Goal: Check status: Check status

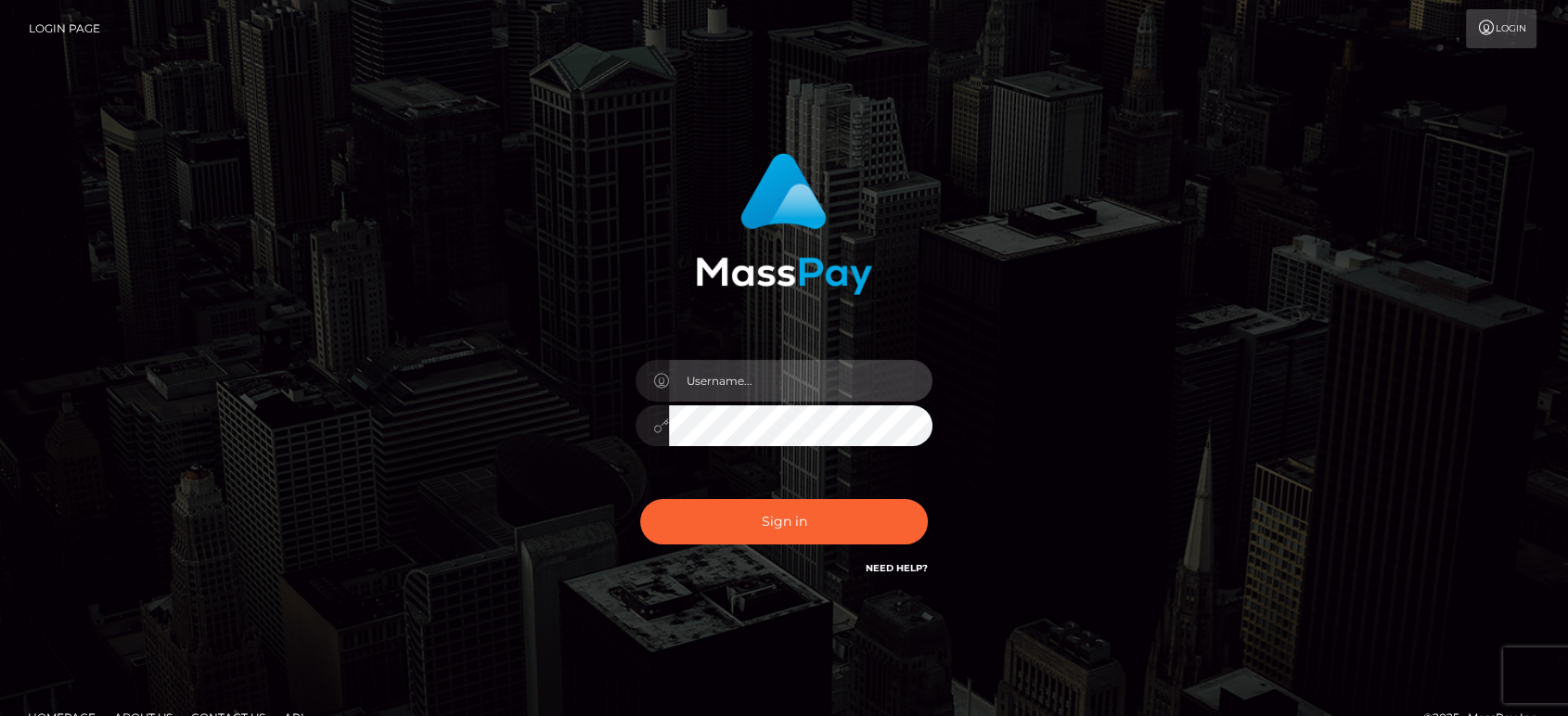
click at [773, 388] on input "text" at bounding box center [801, 381] width 264 height 41
type input "Ivan.B2"
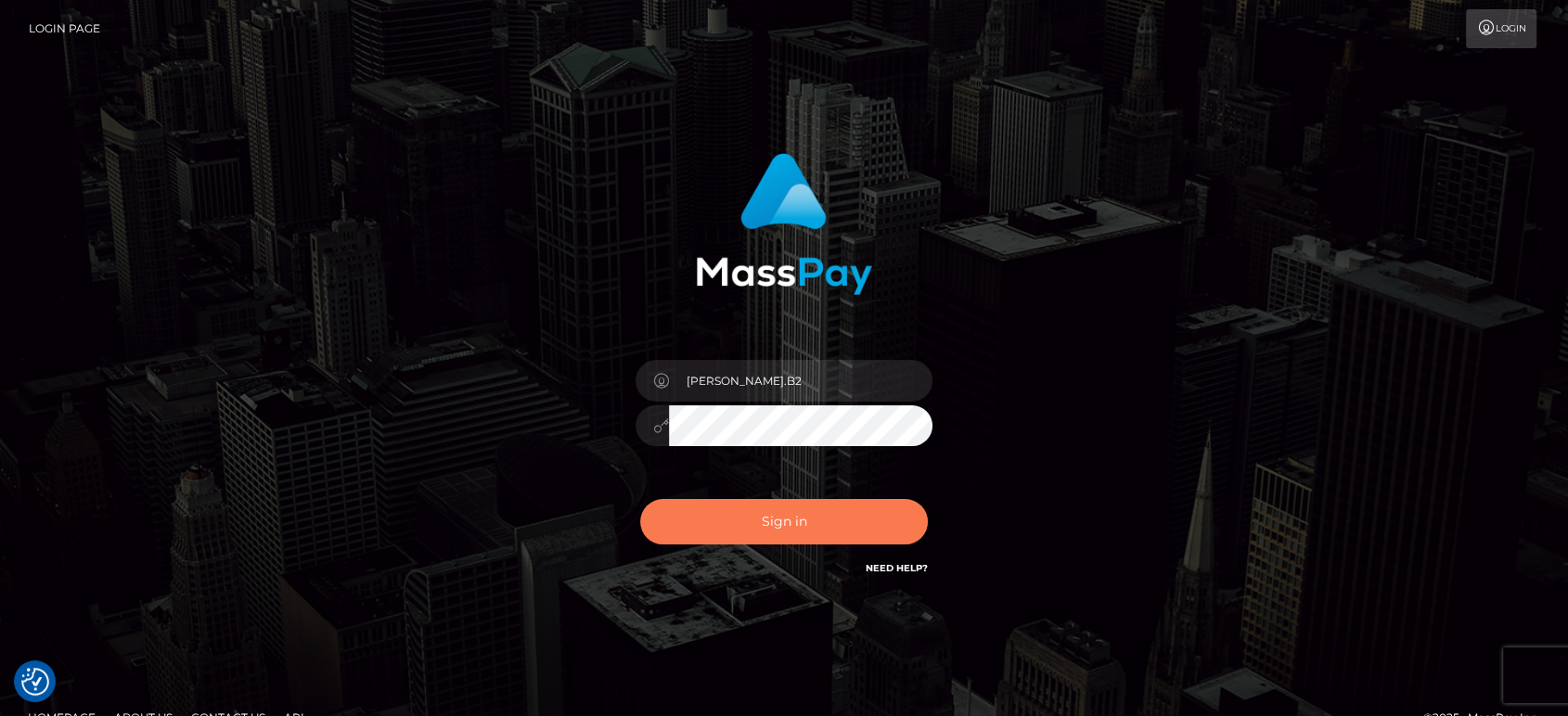
click at [794, 510] on button "Sign in" at bounding box center [784, 522] width 287 height 45
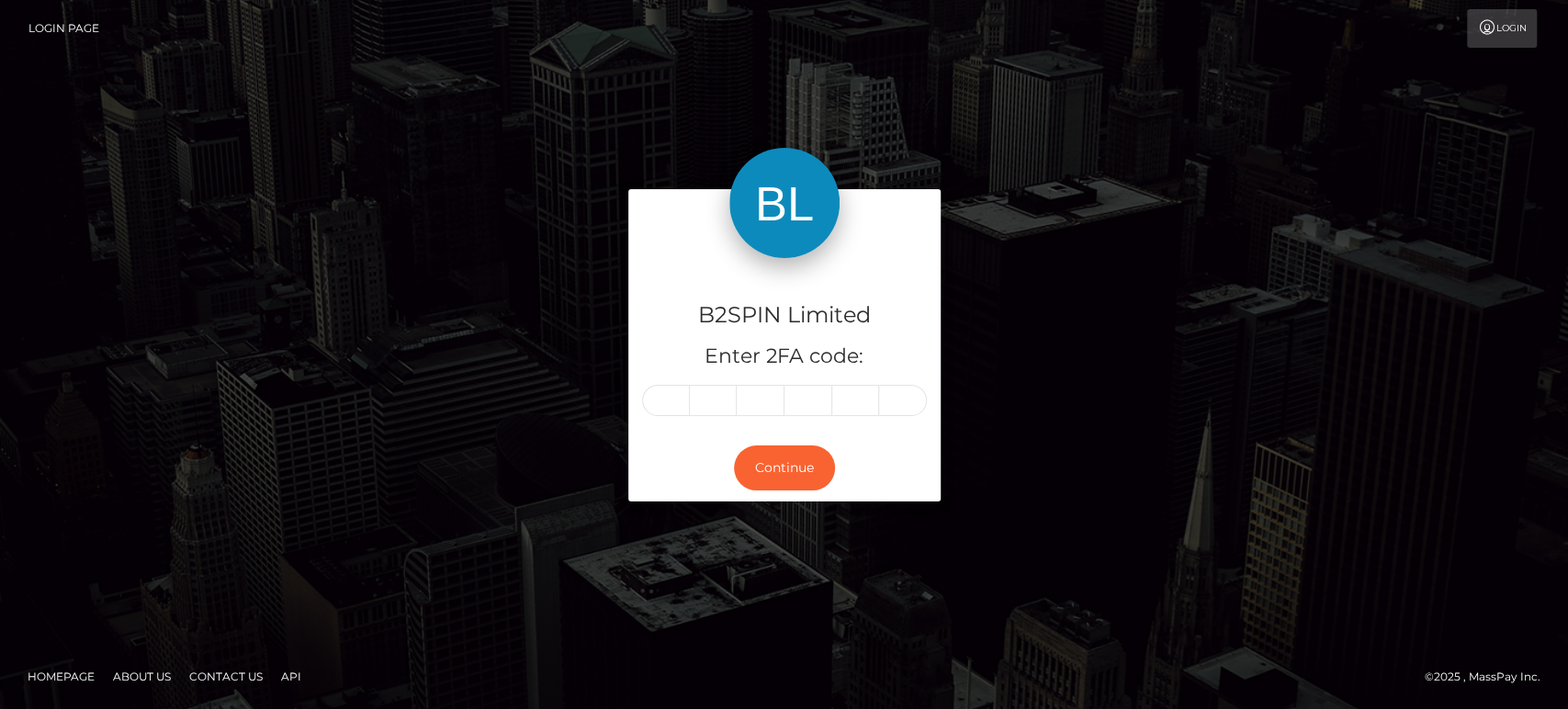
click at [671, 413] on input "text" at bounding box center [665, 400] width 48 height 31
type input "6"
type input "3"
type input "0"
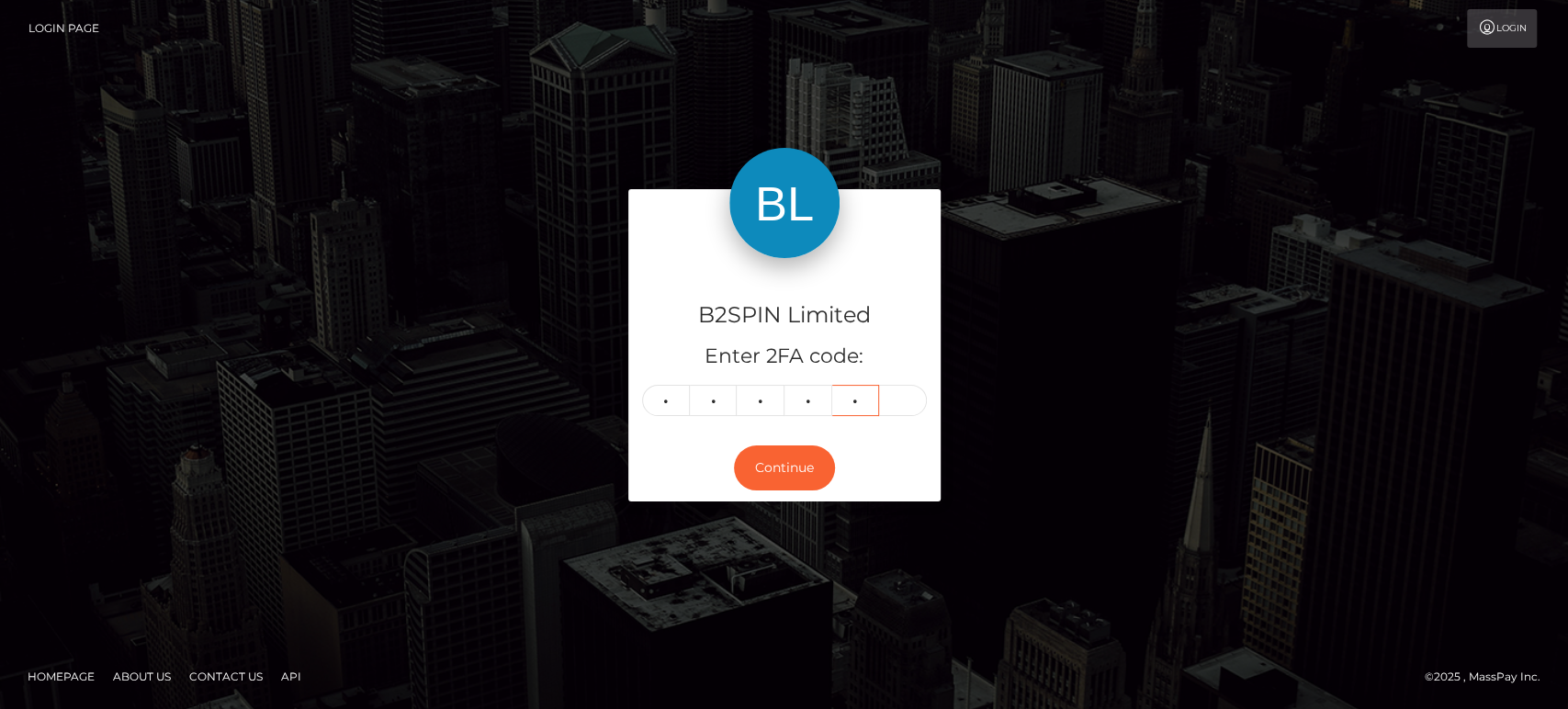
type input "3"
type input "8"
click at [806, 461] on button "Continue" at bounding box center [785, 468] width 101 height 45
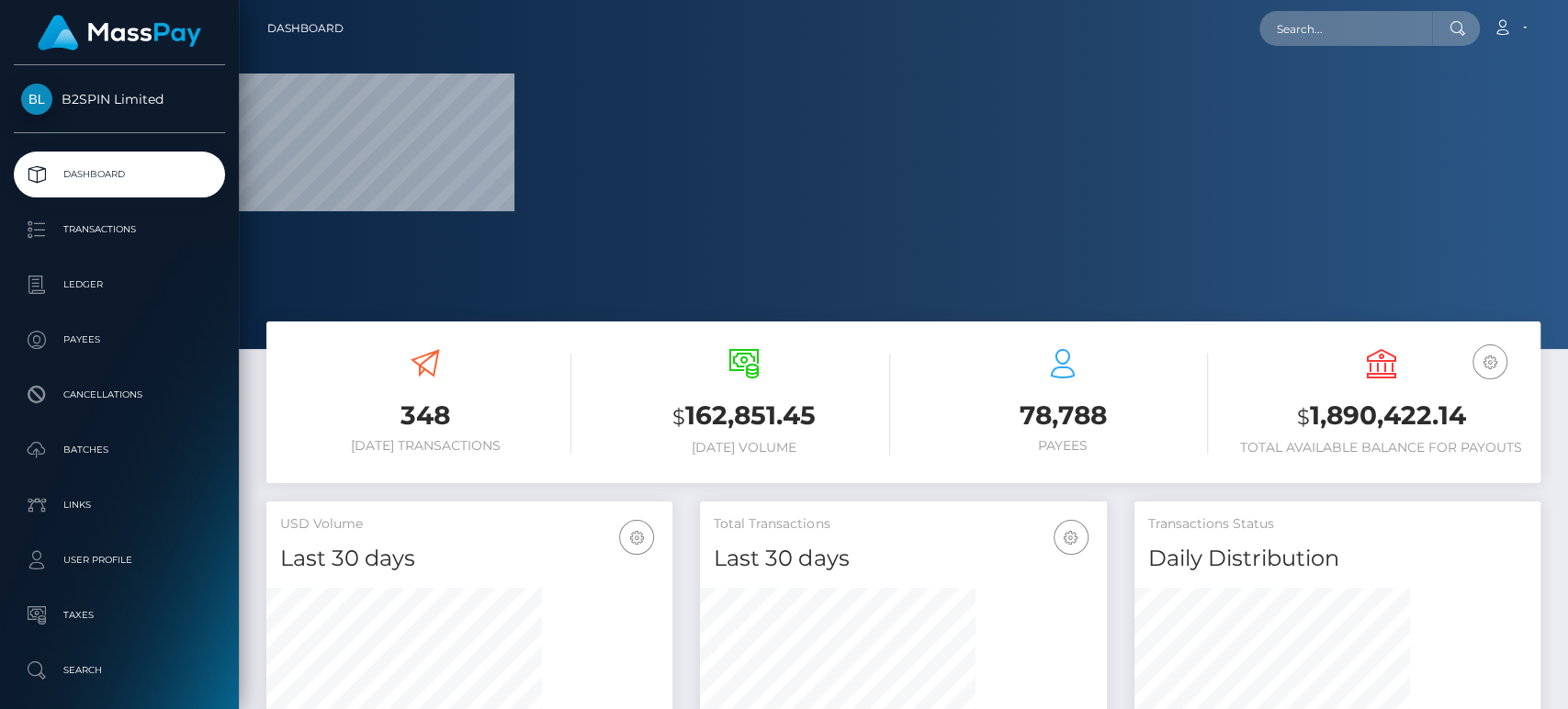
click at [1374, 424] on h3 "$ 1,890,422.14" at bounding box center [1381, 416] width 291 height 38
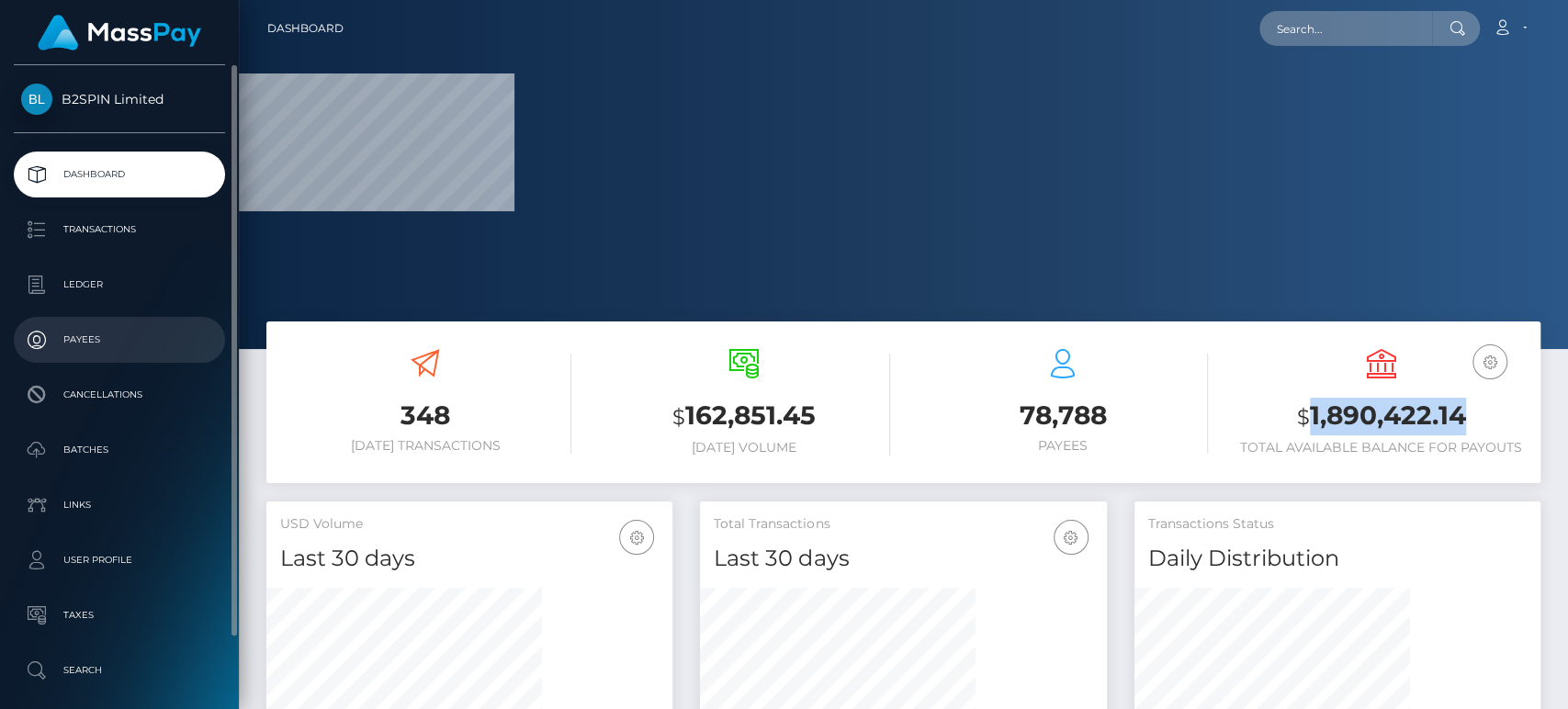
copy h3 "1,890,422.14"
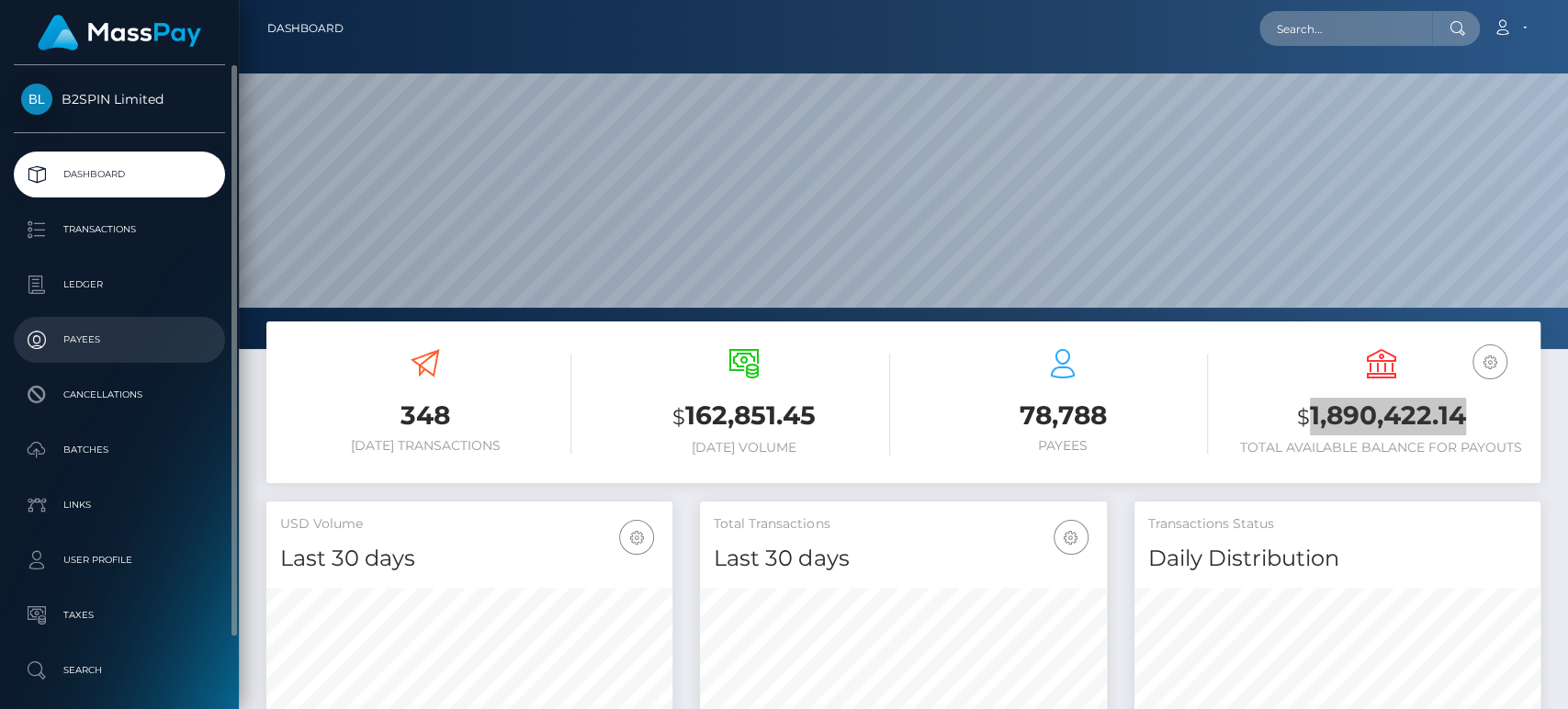
scroll to position [324, 406]
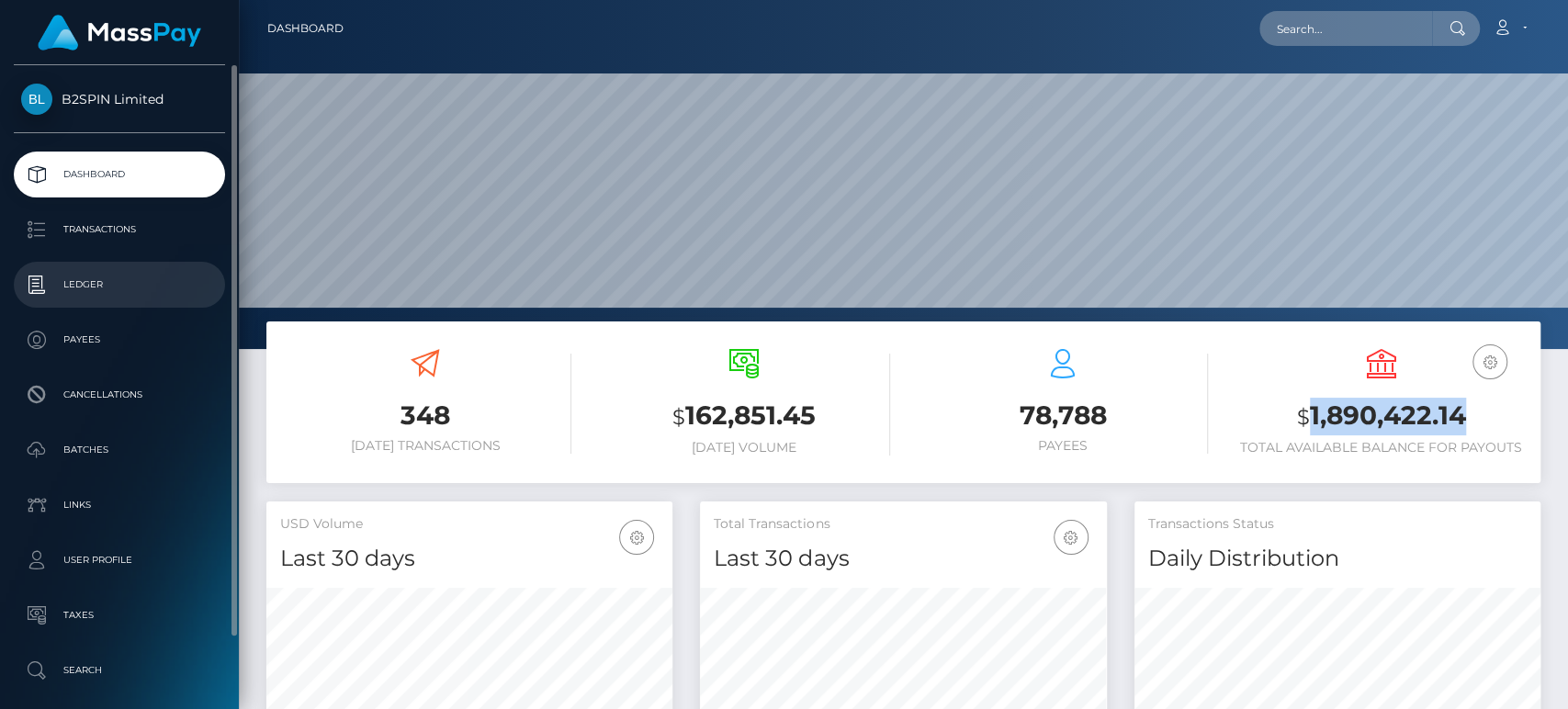
click at [128, 279] on p "Ledger" at bounding box center [120, 284] width 197 height 27
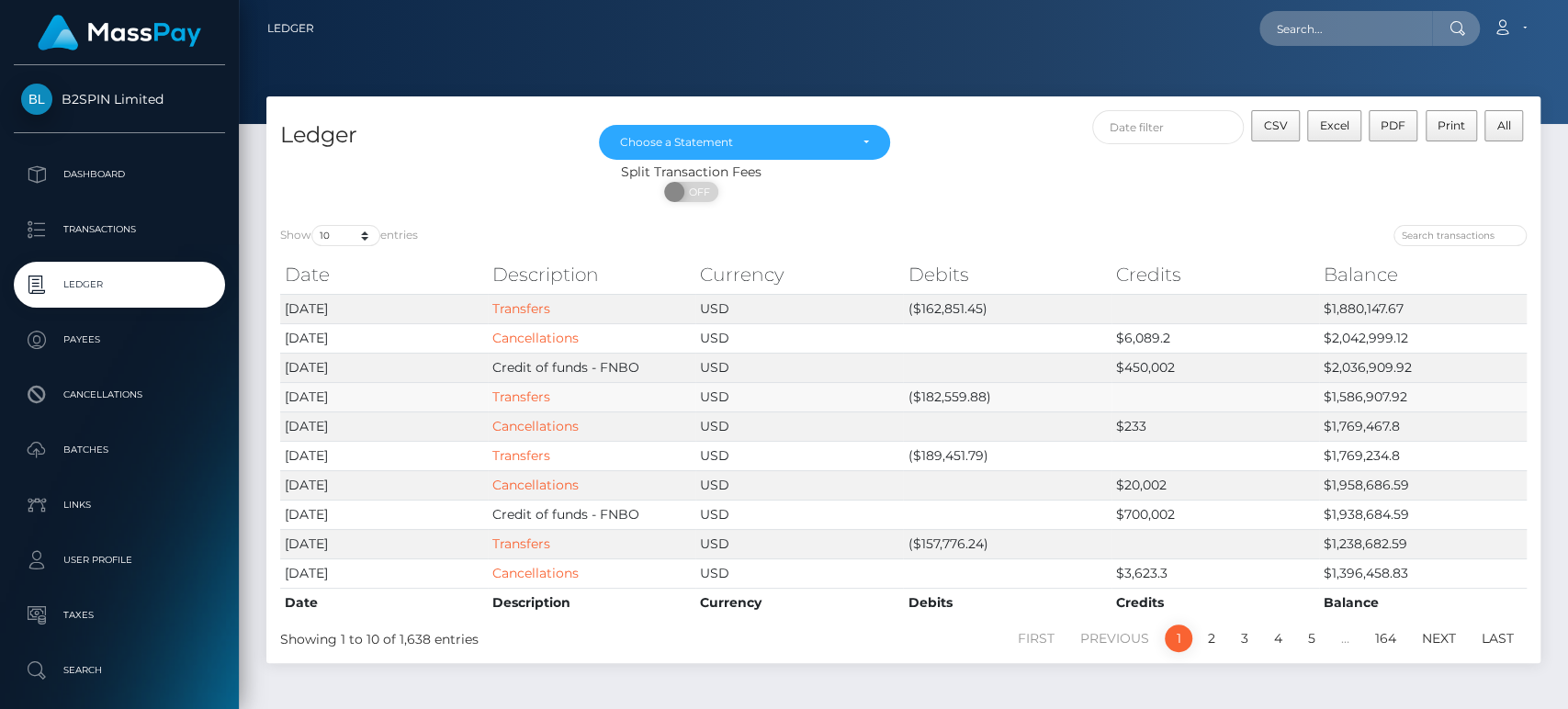
click at [959, 392] on td "($182,559.88)" at bounding box center [1006, 396] width 207 height 29
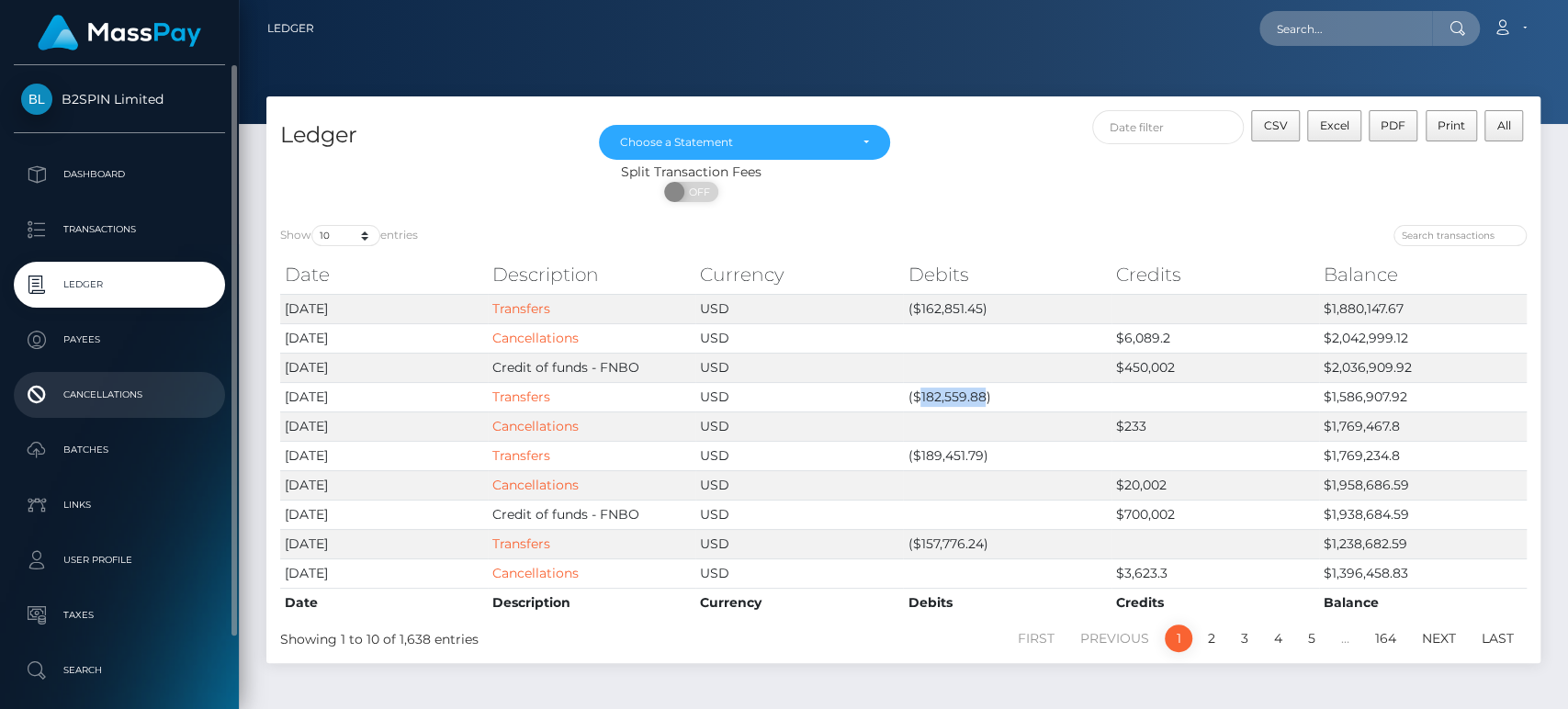
copy td "182,559.88"
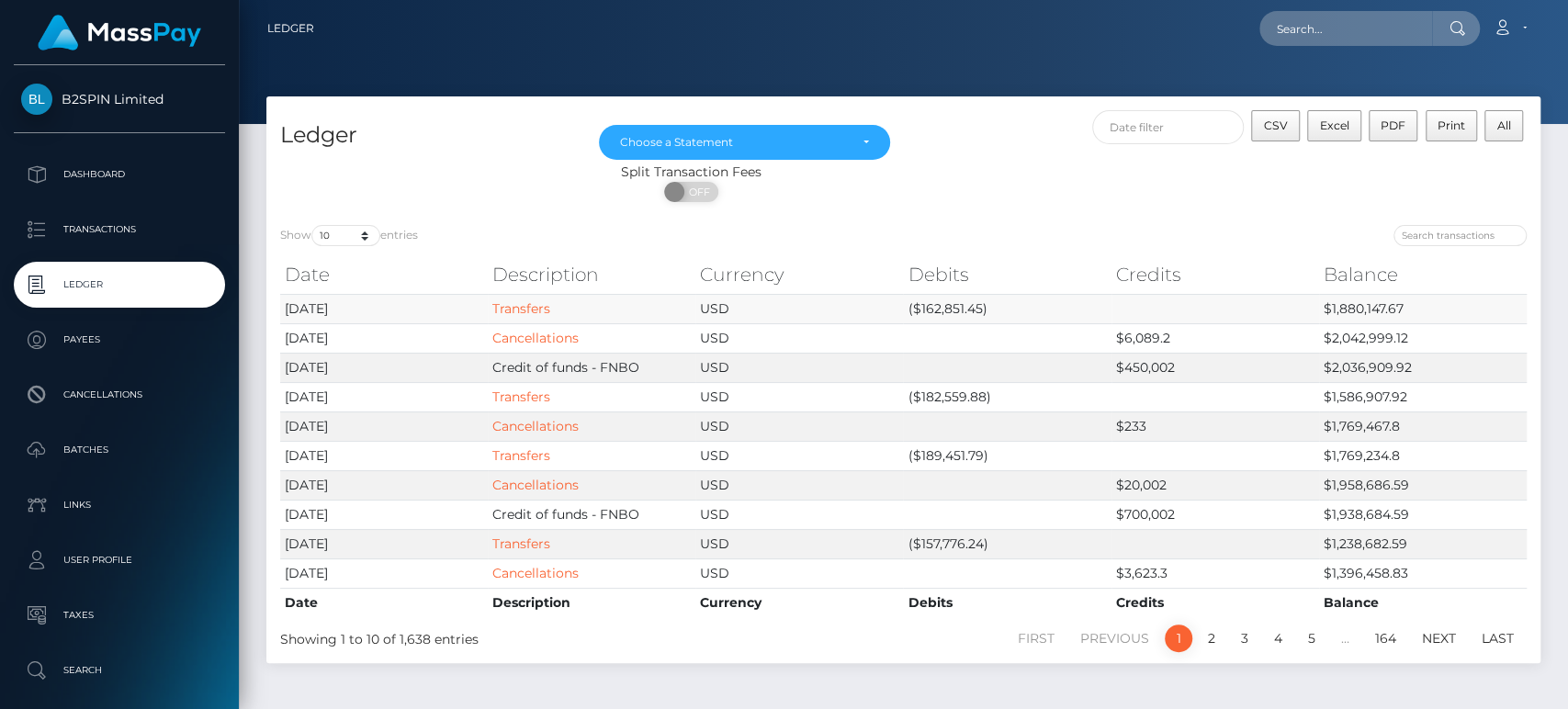
click at [961, 307] on td "($162,851.45)" at bounding box center [1006, 309] width 207 height 29
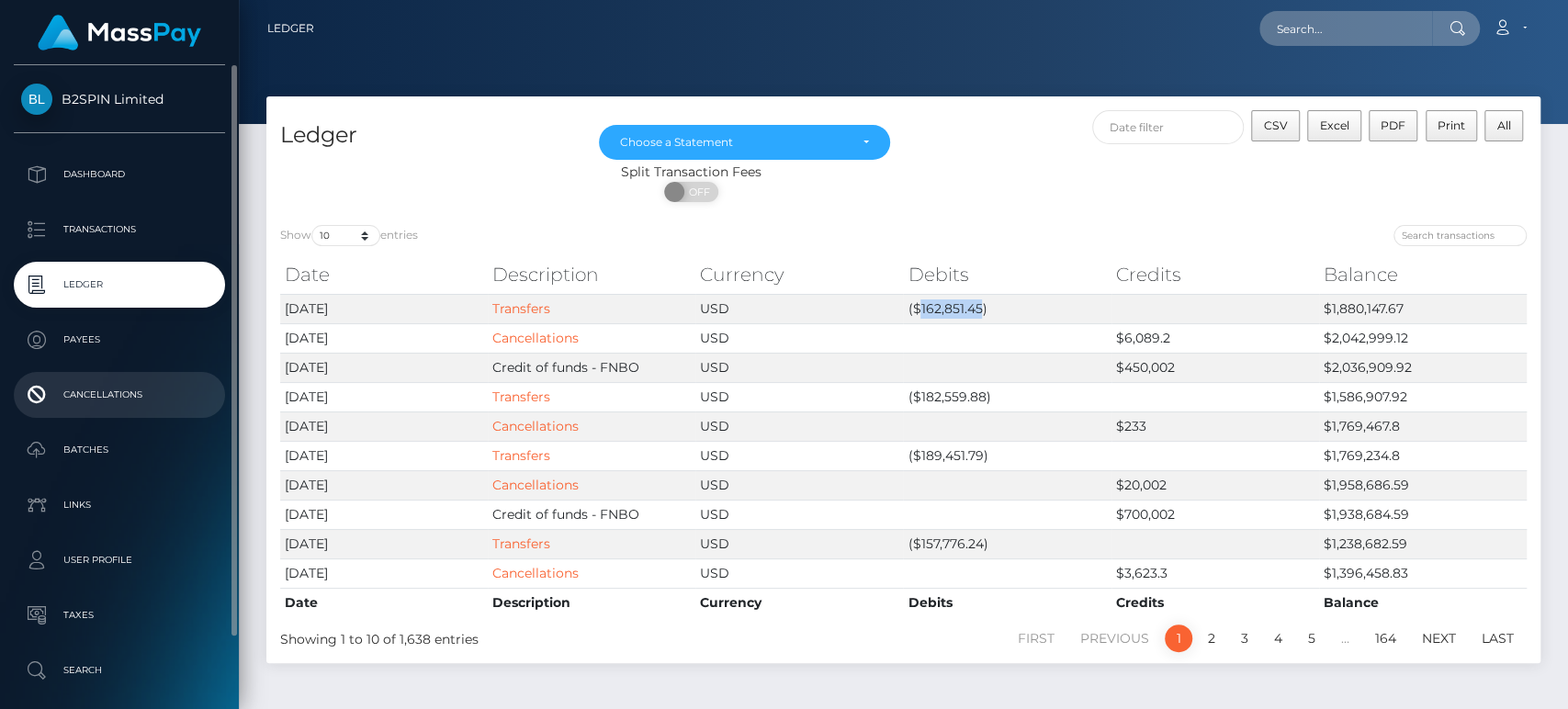
copy td "162,851.45"
